Goal: Check status: Check status

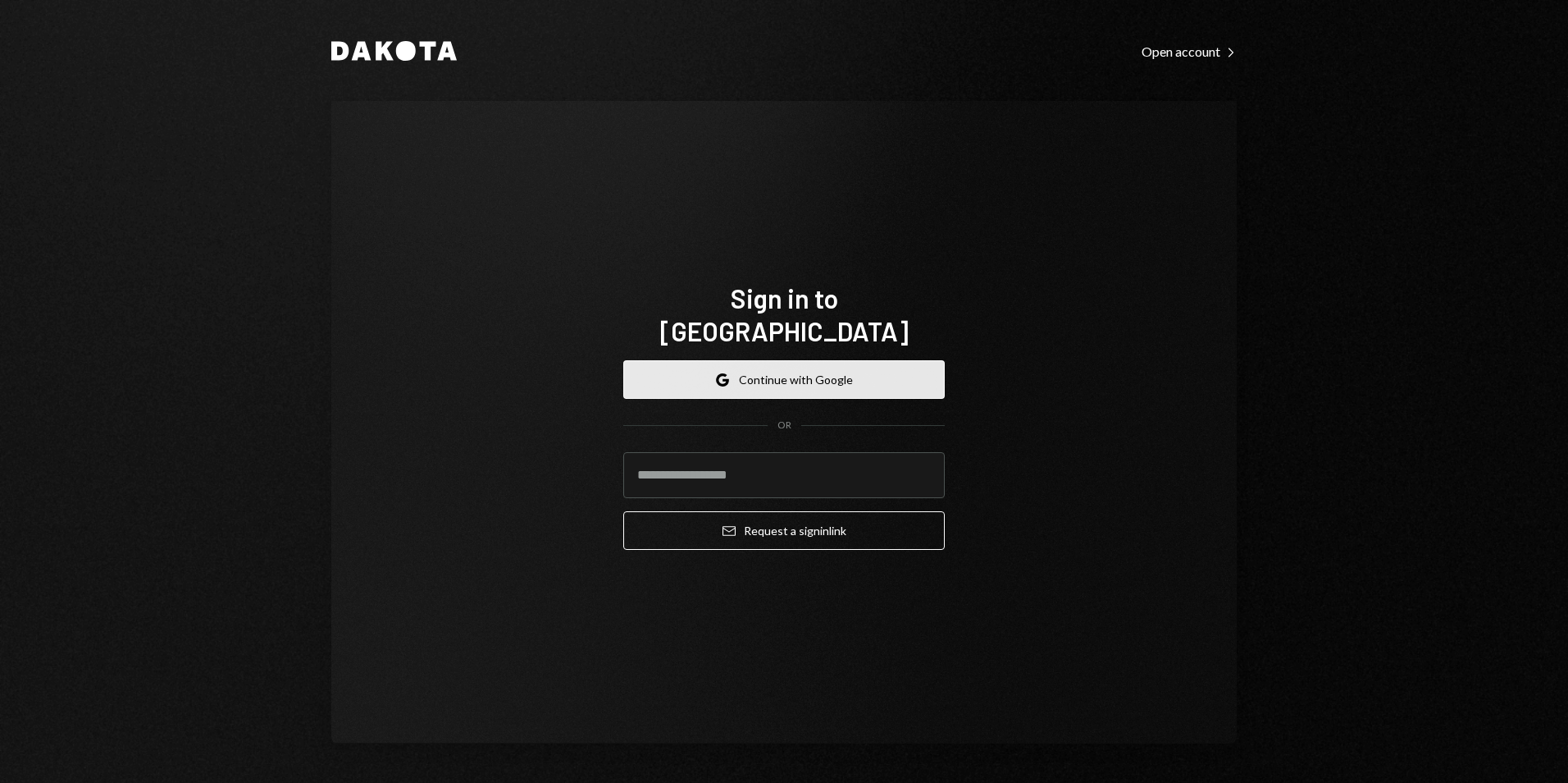
click at [759, 361] on button "Google Continue with Google" at bounding box center [784, 380] width 322 height 39
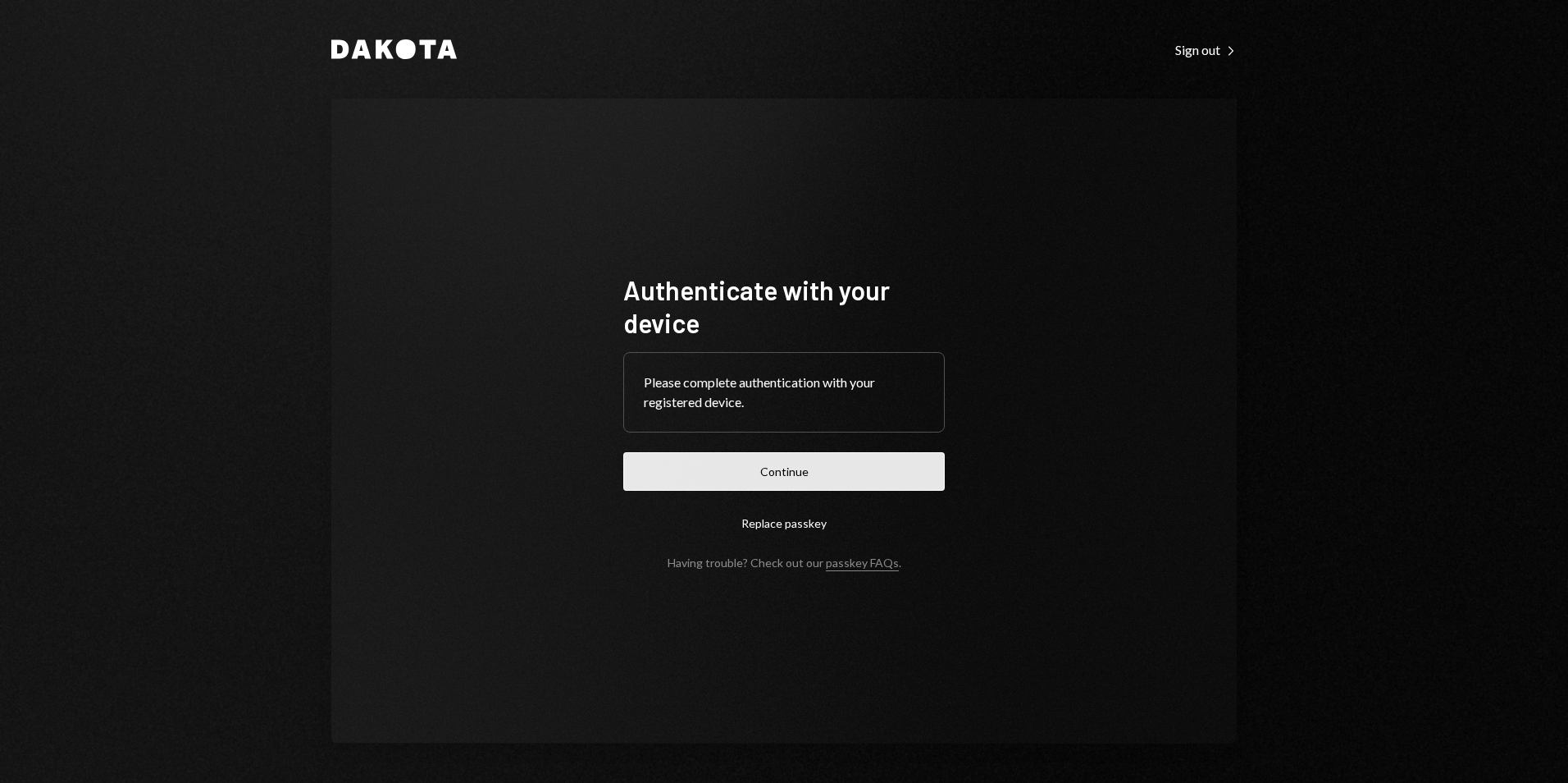
click at [887, 457] on button "Continue" at bounding box center [784, 471] width 322 height 39
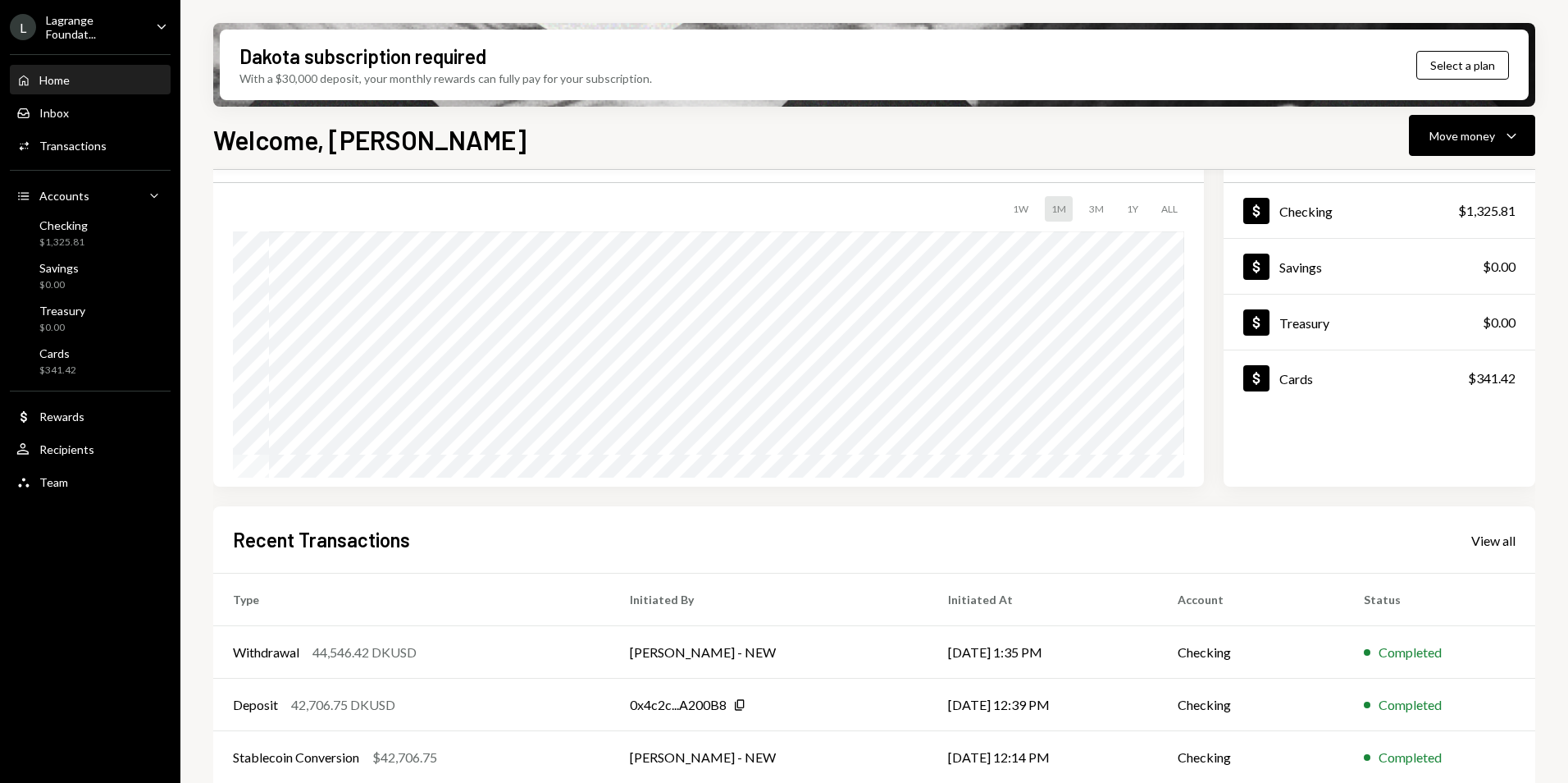
scroll to position [42, 0]
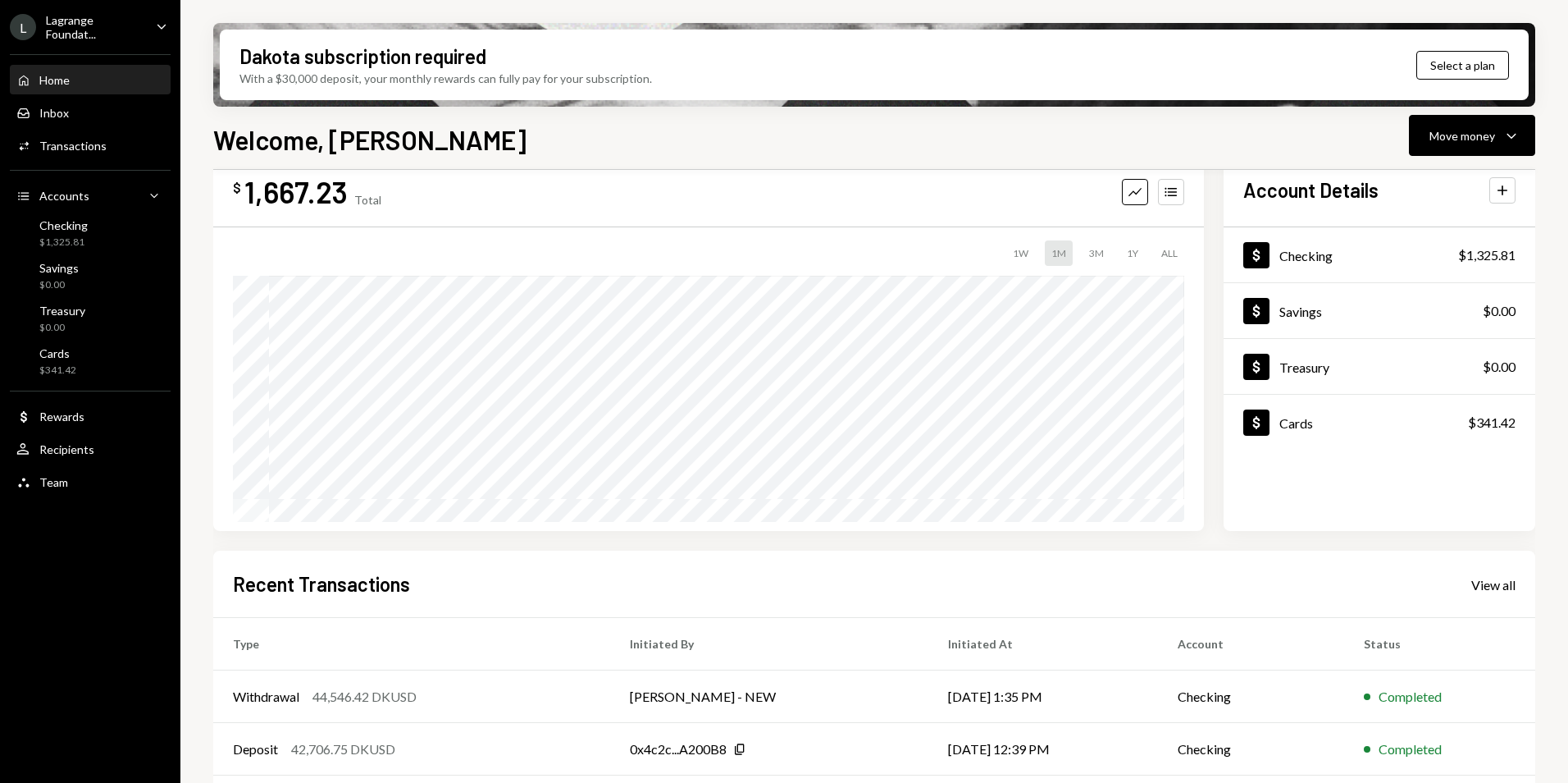
click at [91, 25] on div "Lagrange Foundat..." at bounding box center [94, 27] width 97 height 28
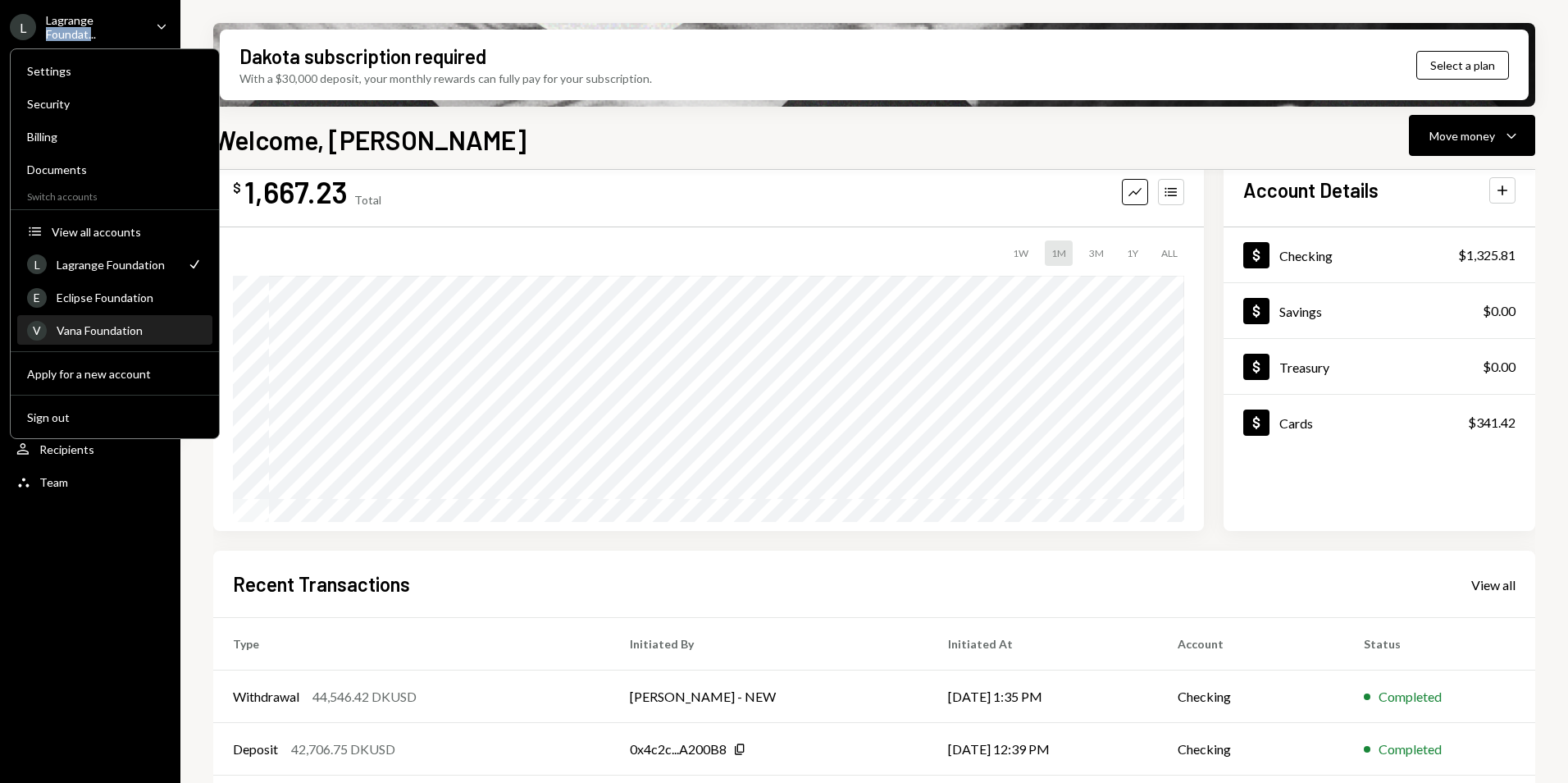
click at [108, 334] on div "Vana Foundation" at bounding box center [129, 330] width 146 height 14
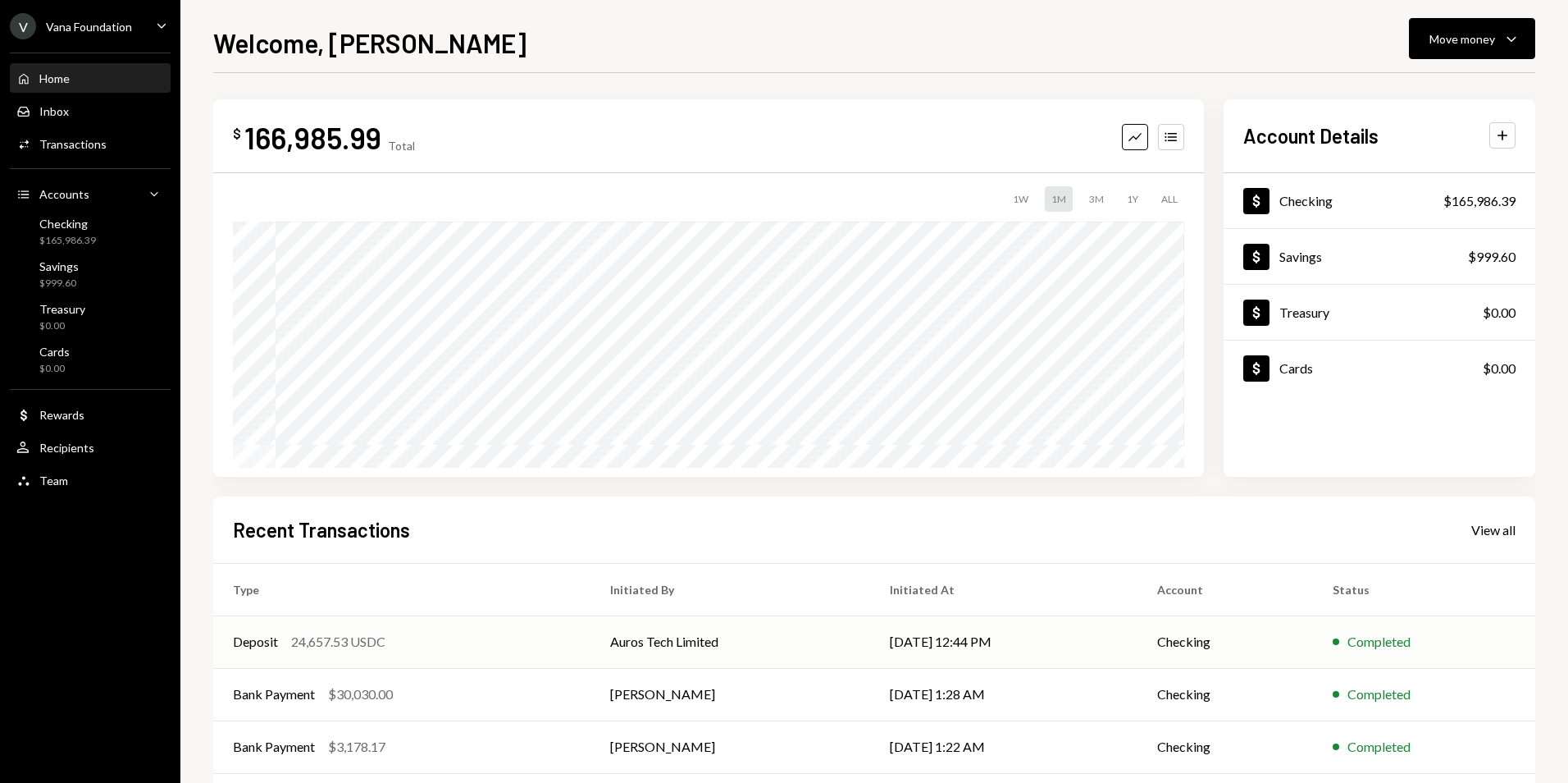
click at [392, 644] on div "Deposit 24,657.53 USDC" at bounding box center [402, 641] width 338 height 19
